Goal: Information Seeking & Learning: Learn about a topic

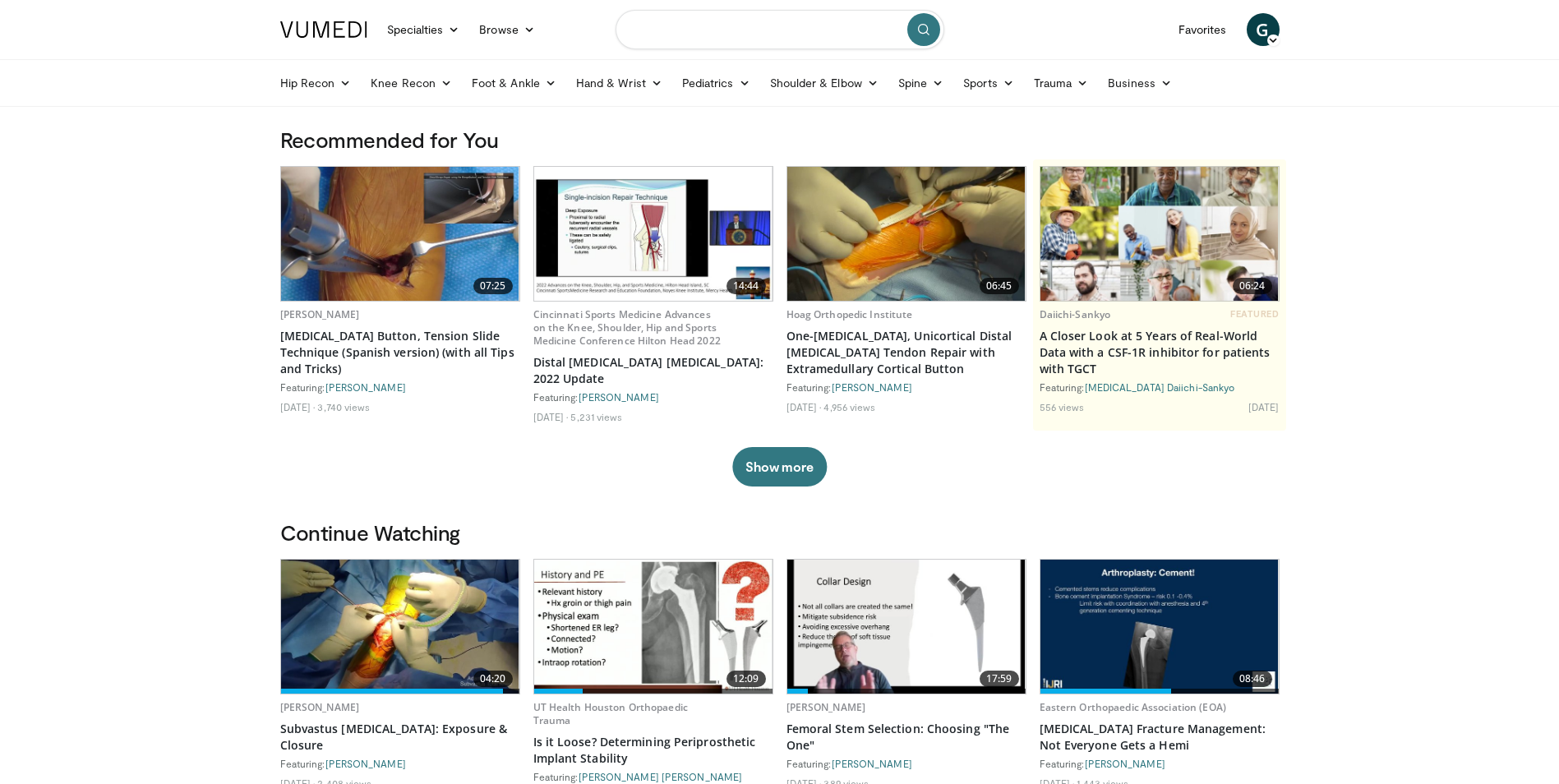
click at [704, 36] on input "Search topics, interventions" at bounding box center [780, 29] width 329 height 39
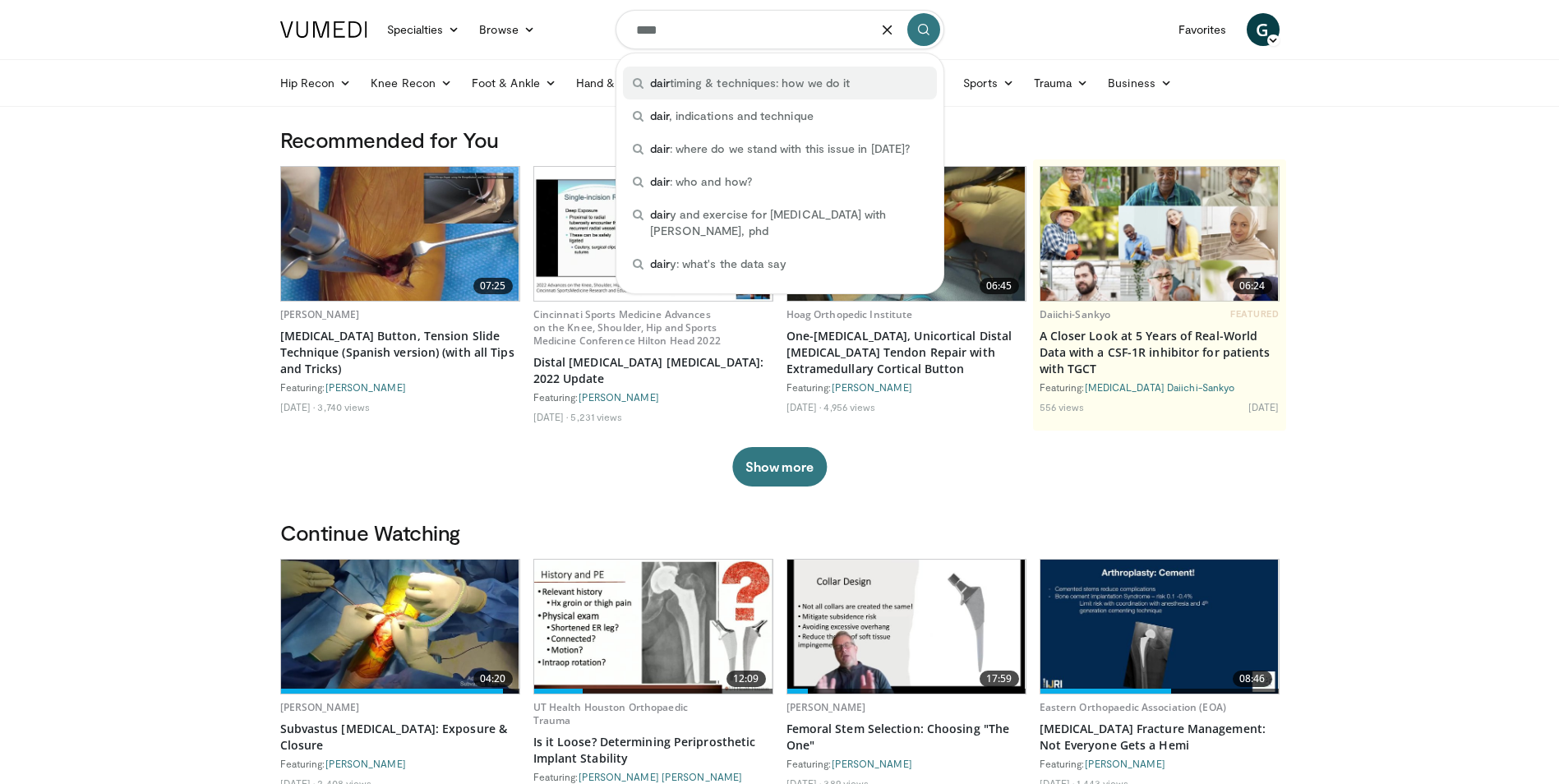
click at [719, 84] on span "dair timing & techniques: how we do it" at bounding box center [750, 82] width 201 height 17
type input "**********"
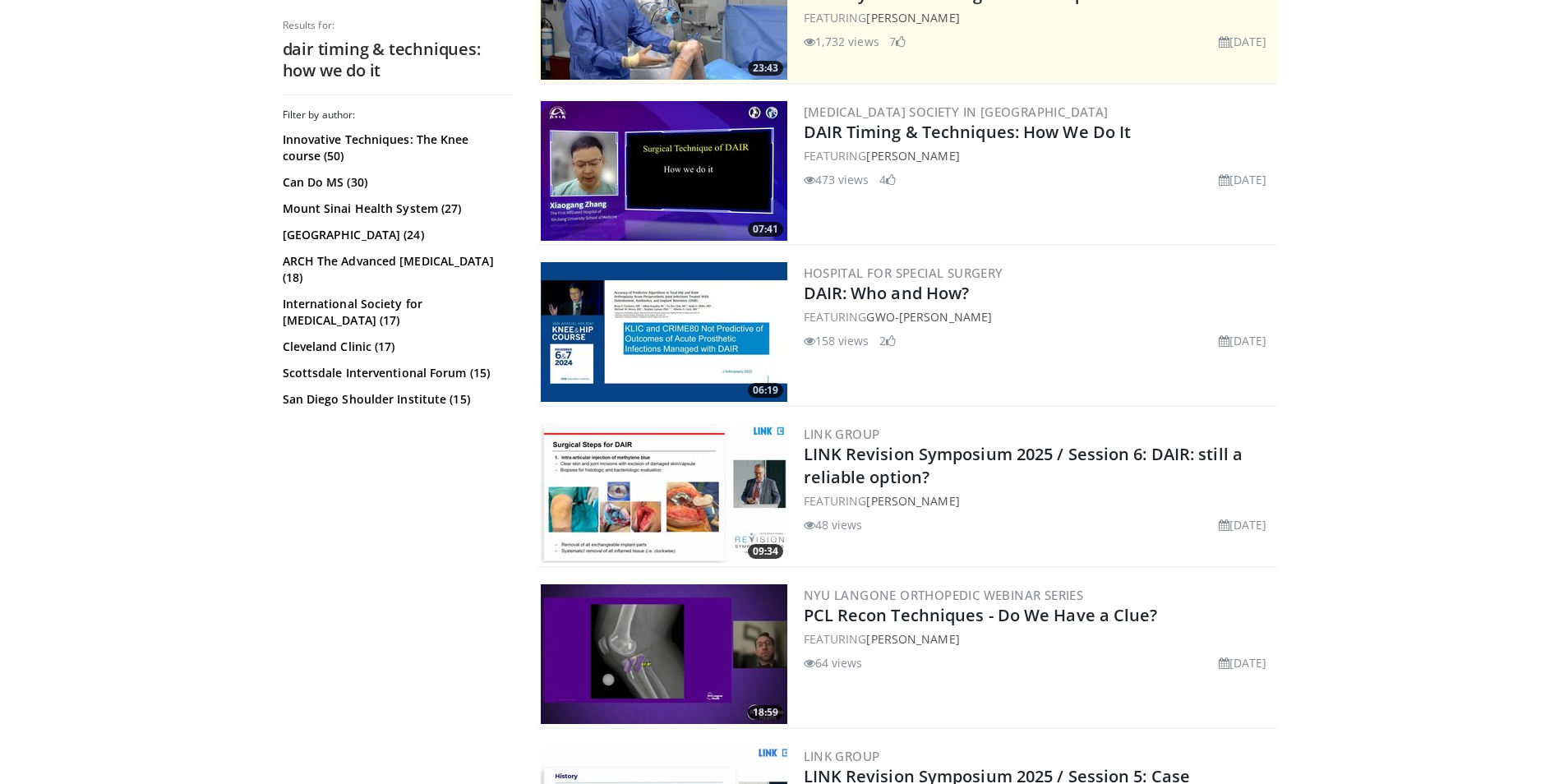
scroll to position [493, 0]
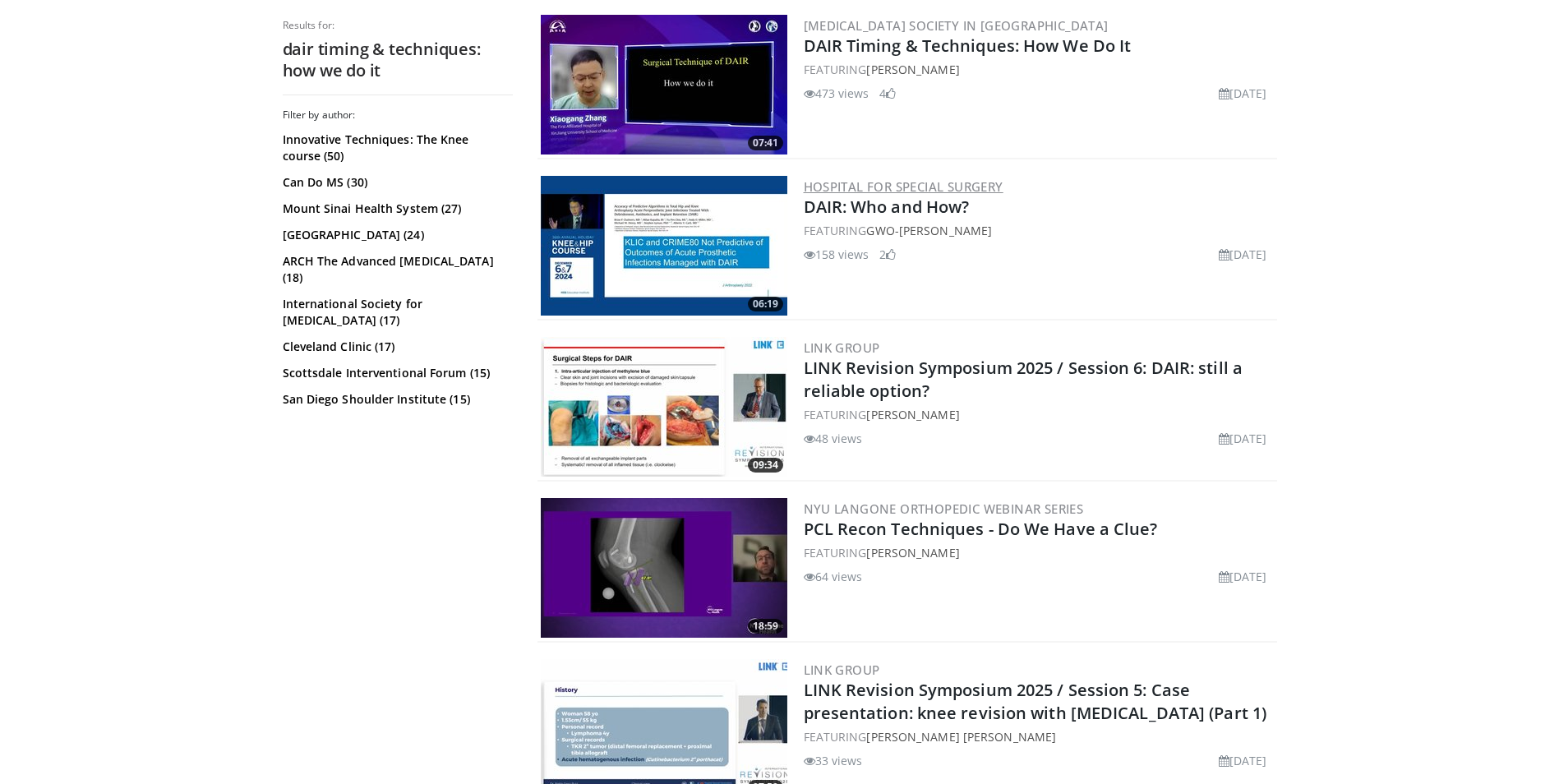
click at [854, 183] on link "Hospital for Special Surgery" at bounding box center [904, 186] width 200 height 17
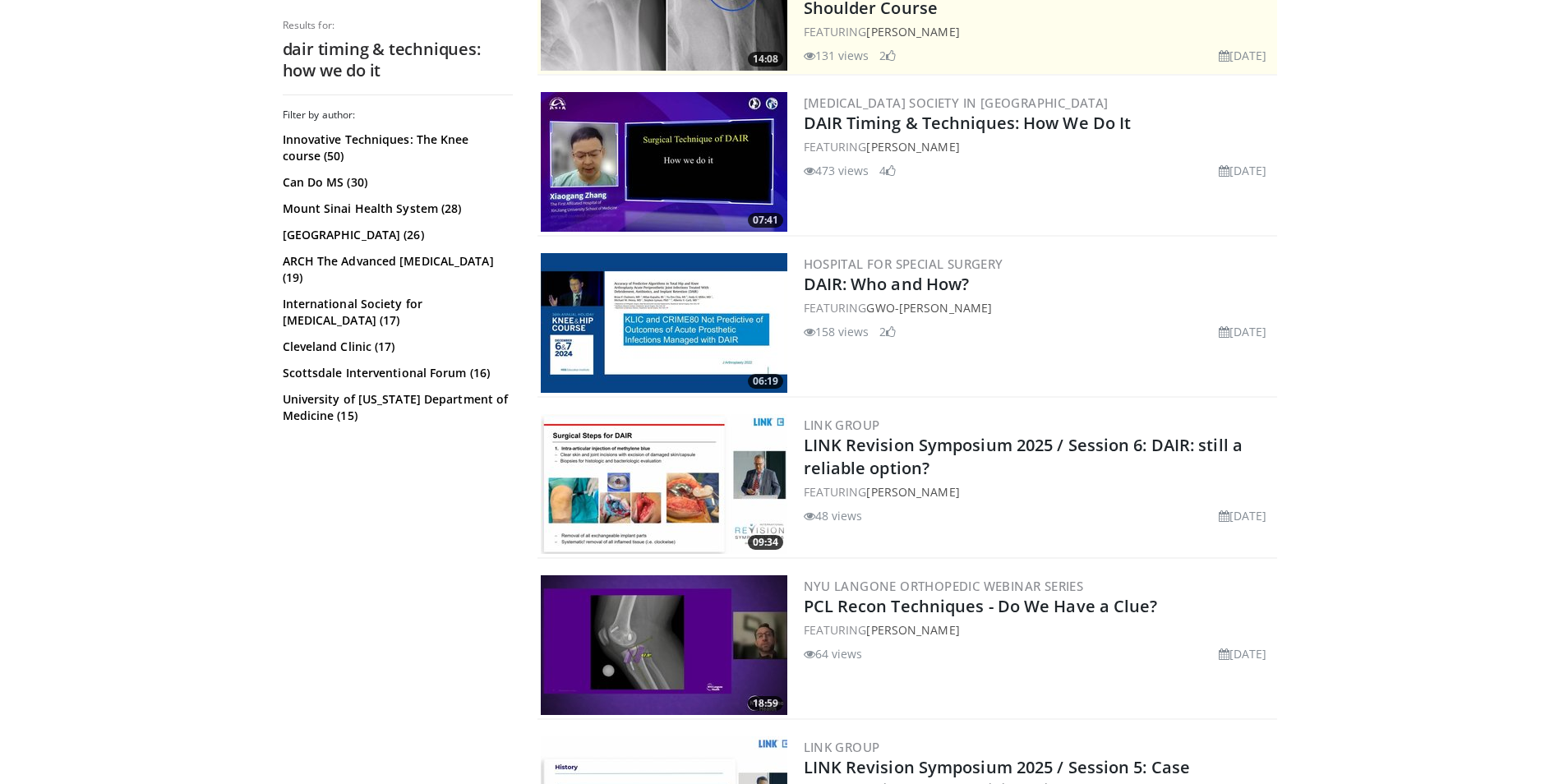
scroll to position [247, 0]
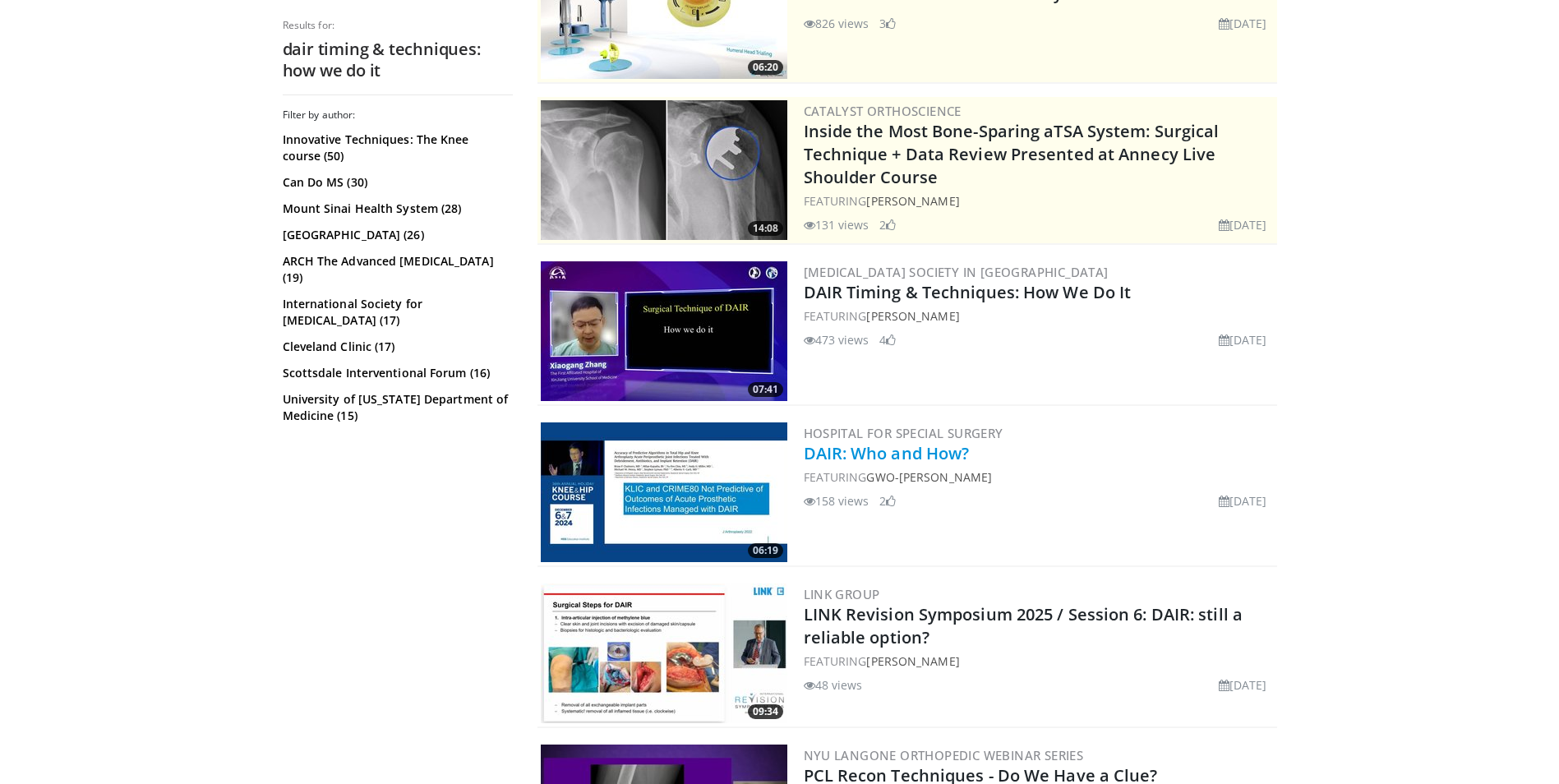
click at [872, 451] on link "DAIR: Who and How?" at bounding box center [887, 453] width 166 height 23
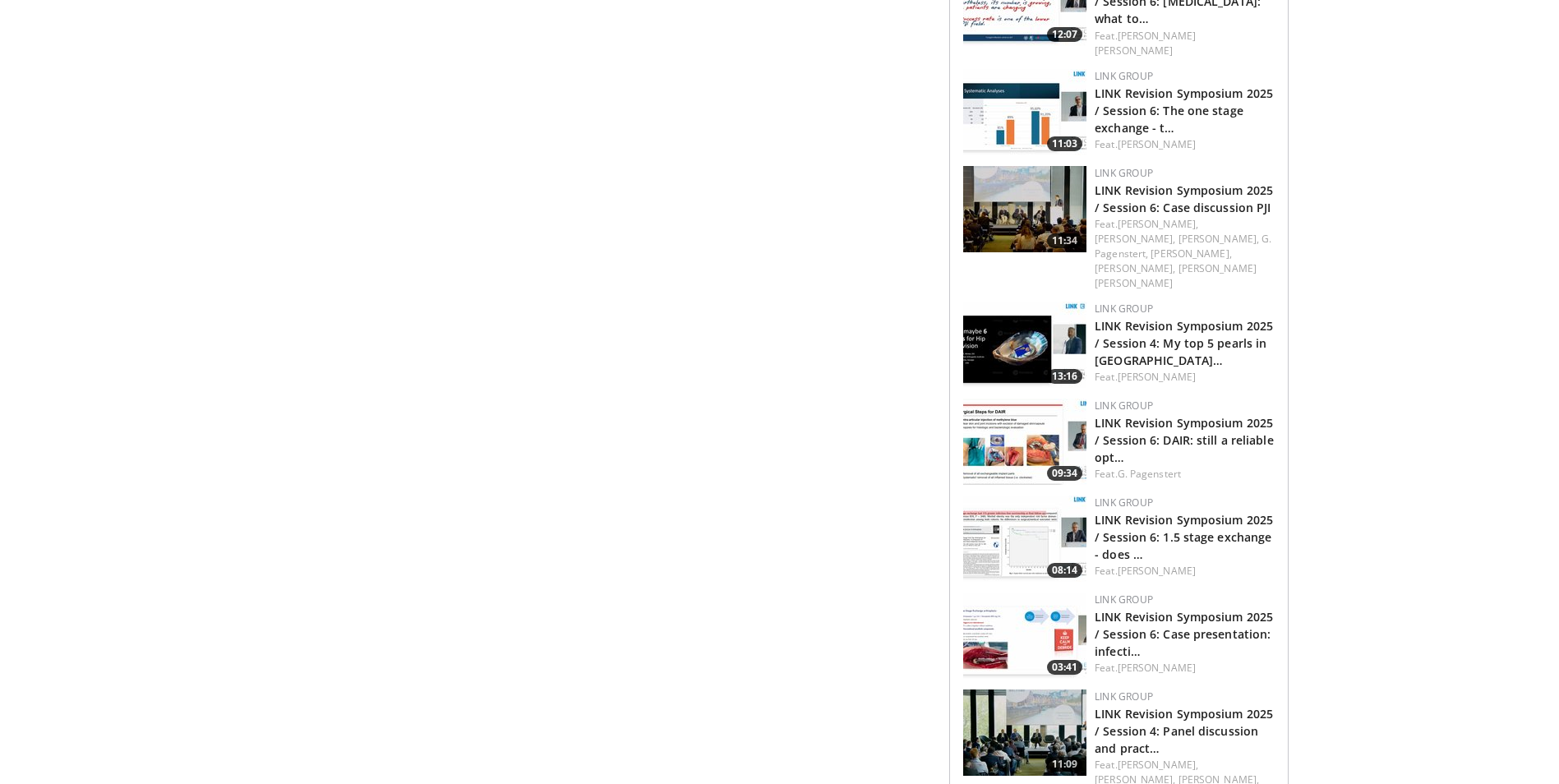
scroll to position [1068, 0]
